Goal: Check status: Check status

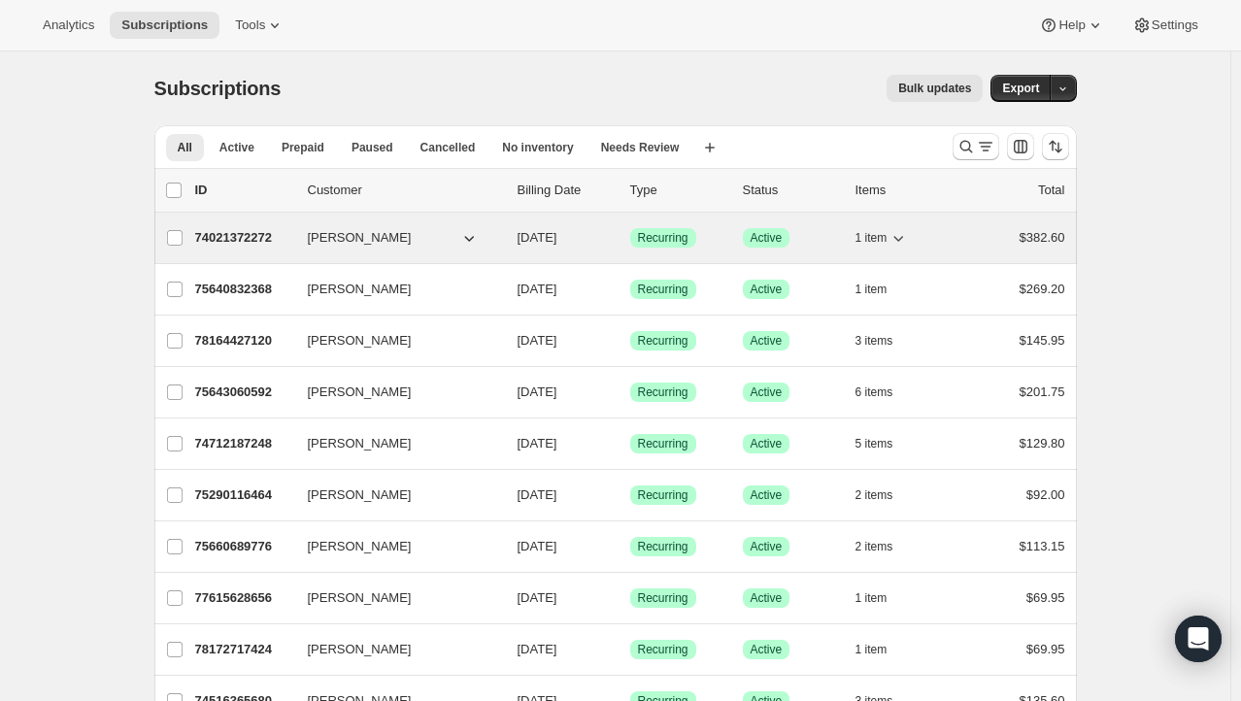
click at [356, 237] on span "[PERSON_NAME]" at bounding box center [360, 237] width 104 height 19
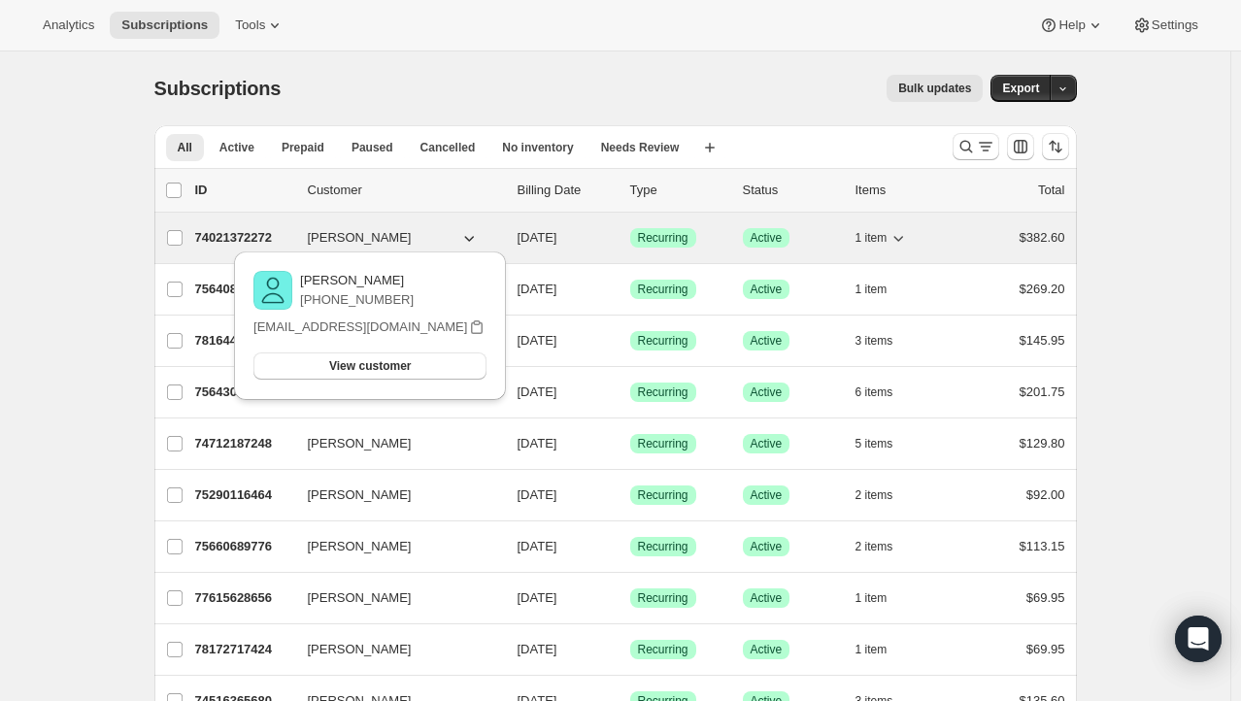
click at [260, 235] on p "74021372272" at bounding box center [243, 237] width 97 height 19
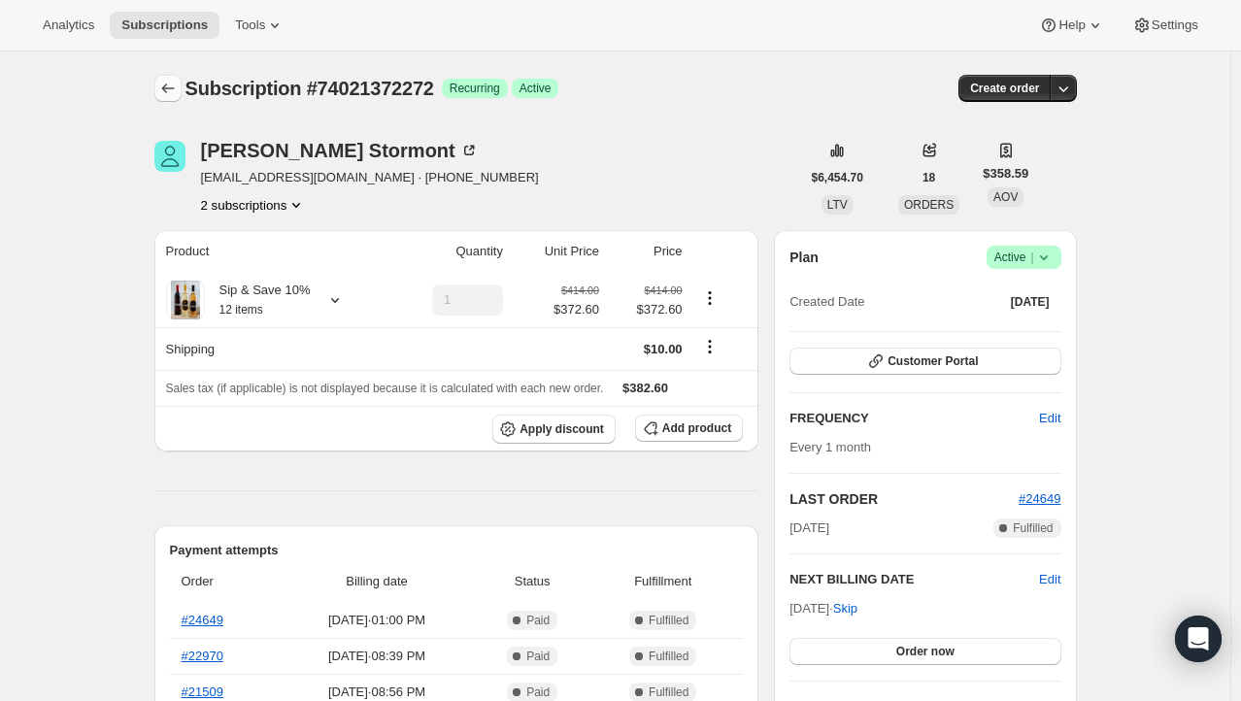
click at [174, 83] on icon "Subscriptions" at bounding box center [167, 88] width 19 height 19
